Goal: Task Accomplishment & Management: Use online tool/utility

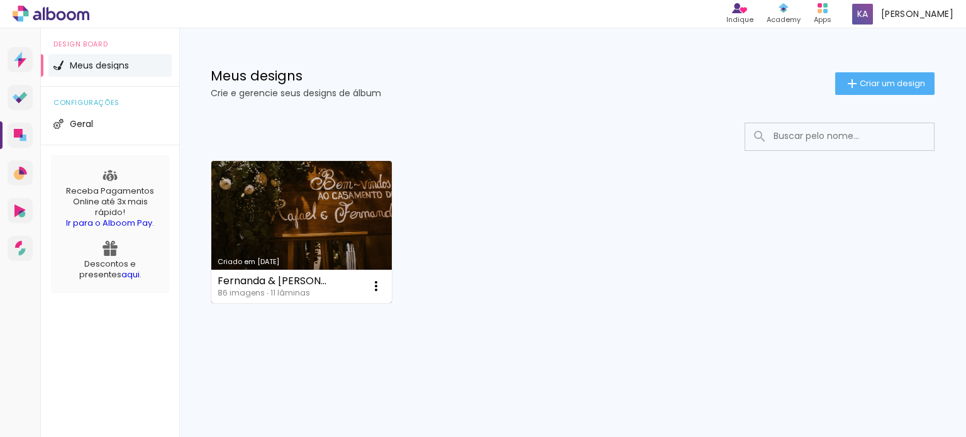
click at [278, 233] on link "Criado em [DATE]" at bounding box center [301, 232] width 181 height 142
